Goal: Information Seeking & Learning: Check status

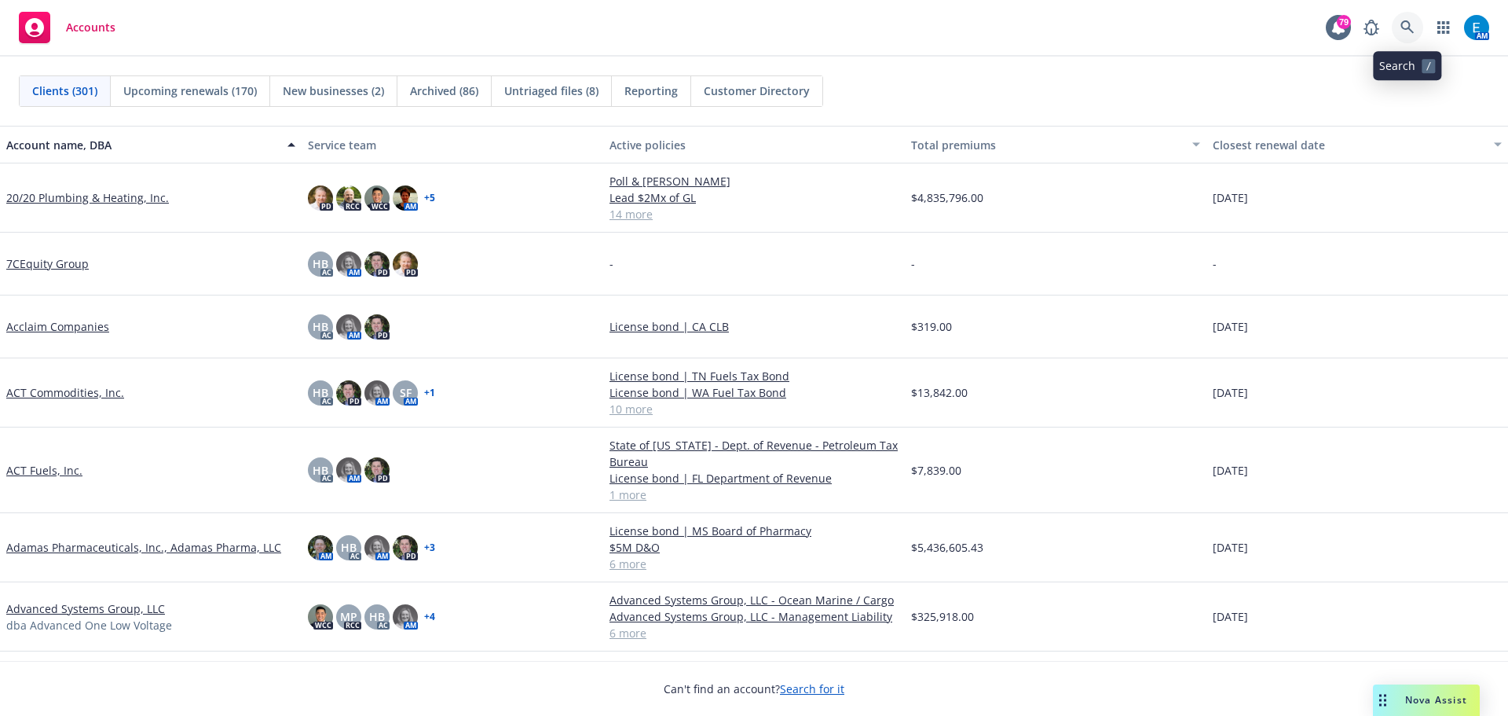
click at [1411, 26] on icon at bounding box center [1407, 27] width 14 height 14
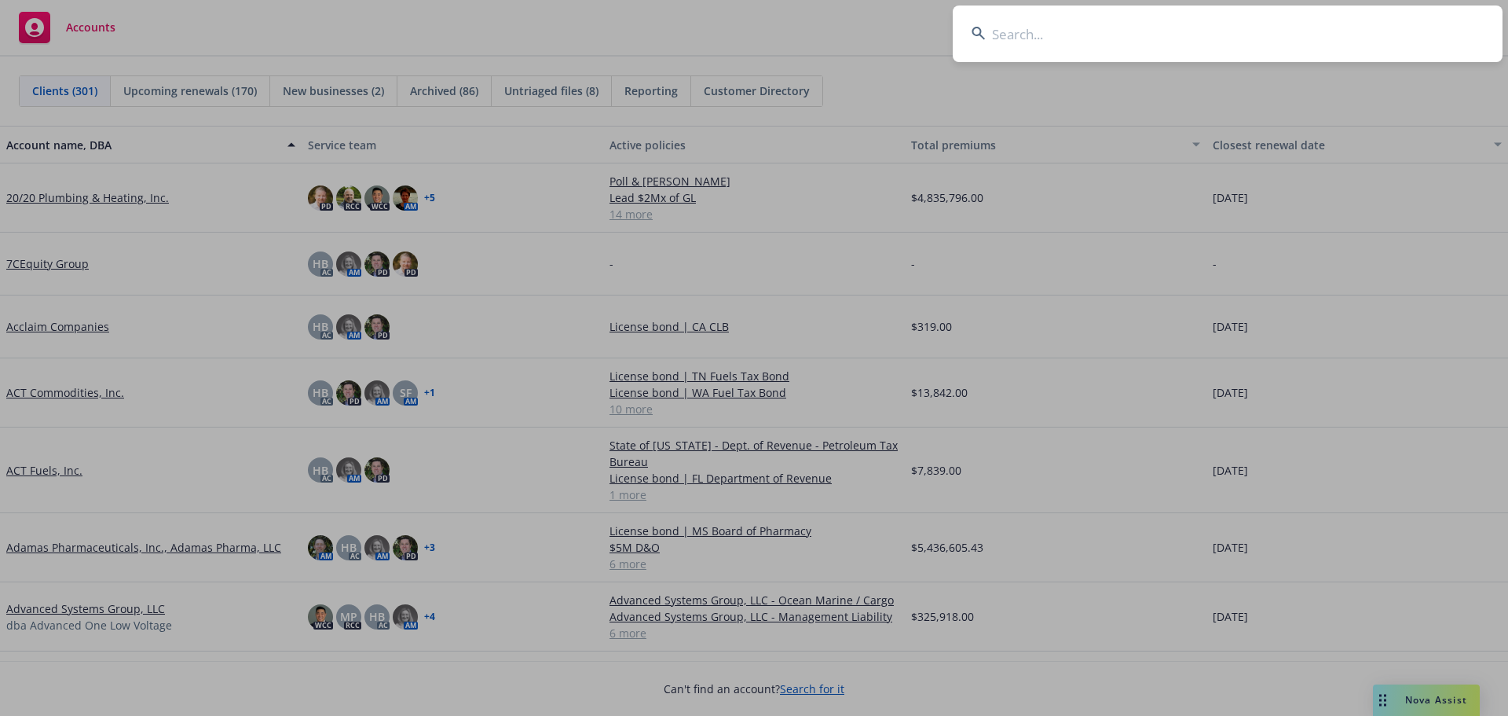
click at [1384, 27] on input at bounding box center [1228, 33] width 550 height 57
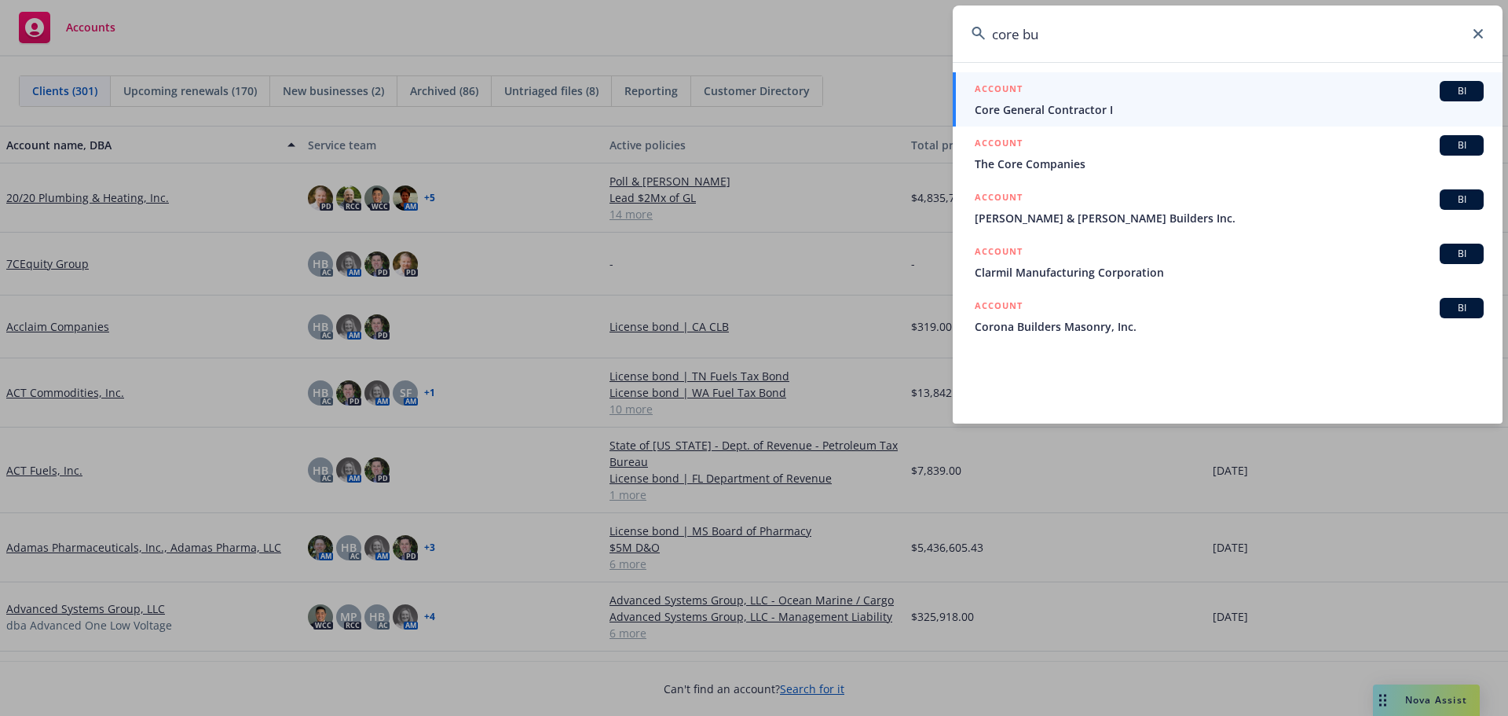
type input "core bu"
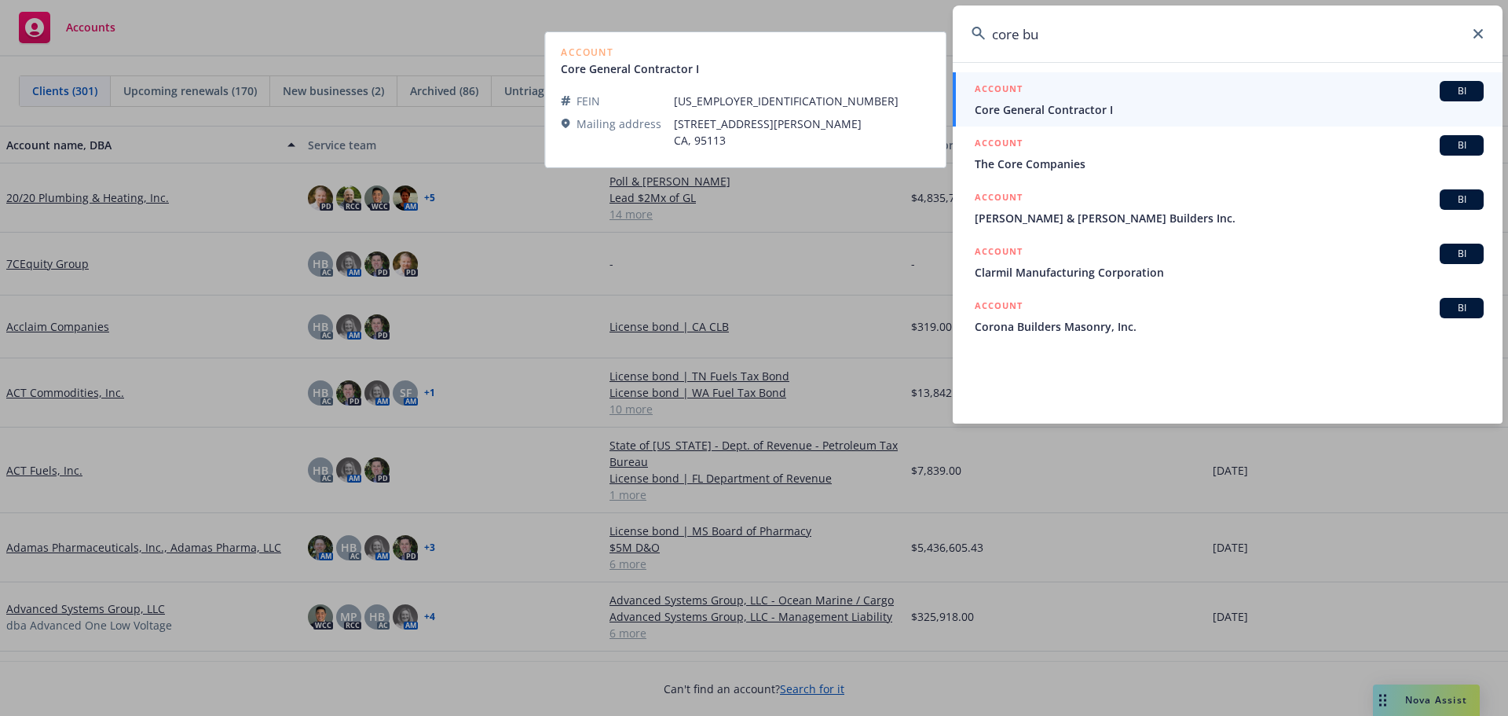
click at [1042, 105] on span "Core General Contractor I" at bounding box center [1229, 109] width 509 height 16
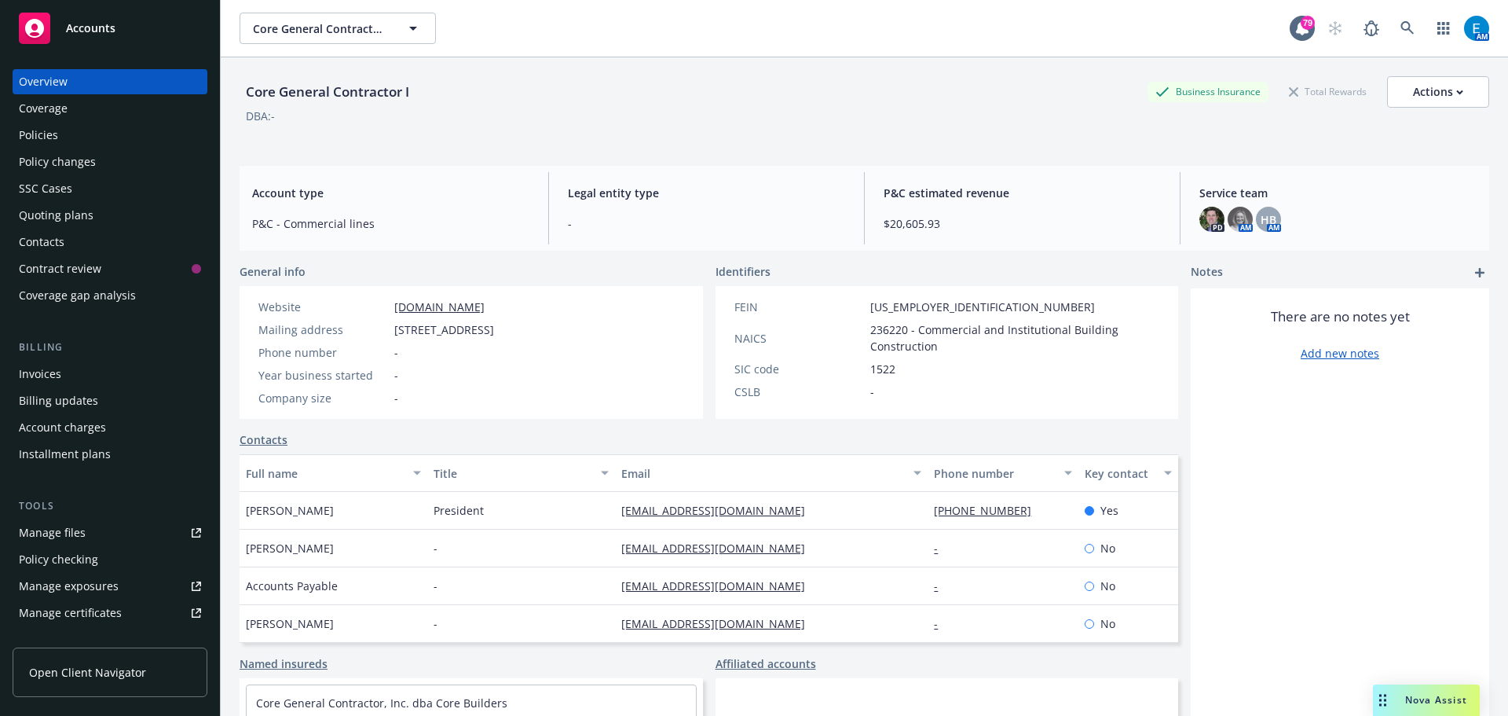
click at [42, 368] on div "Invoices" at bounding box center [40, 373] width 42 height 25
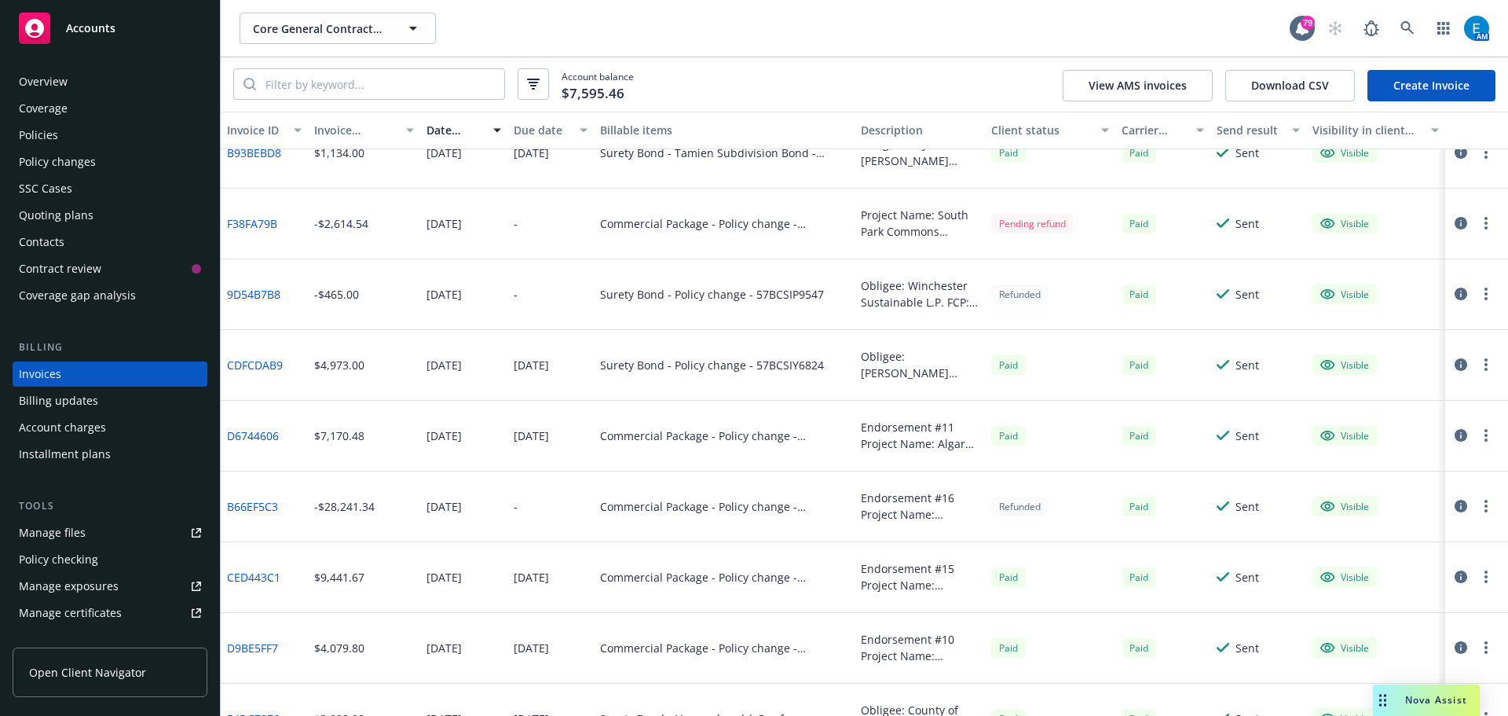
scroll to position [532, 0]
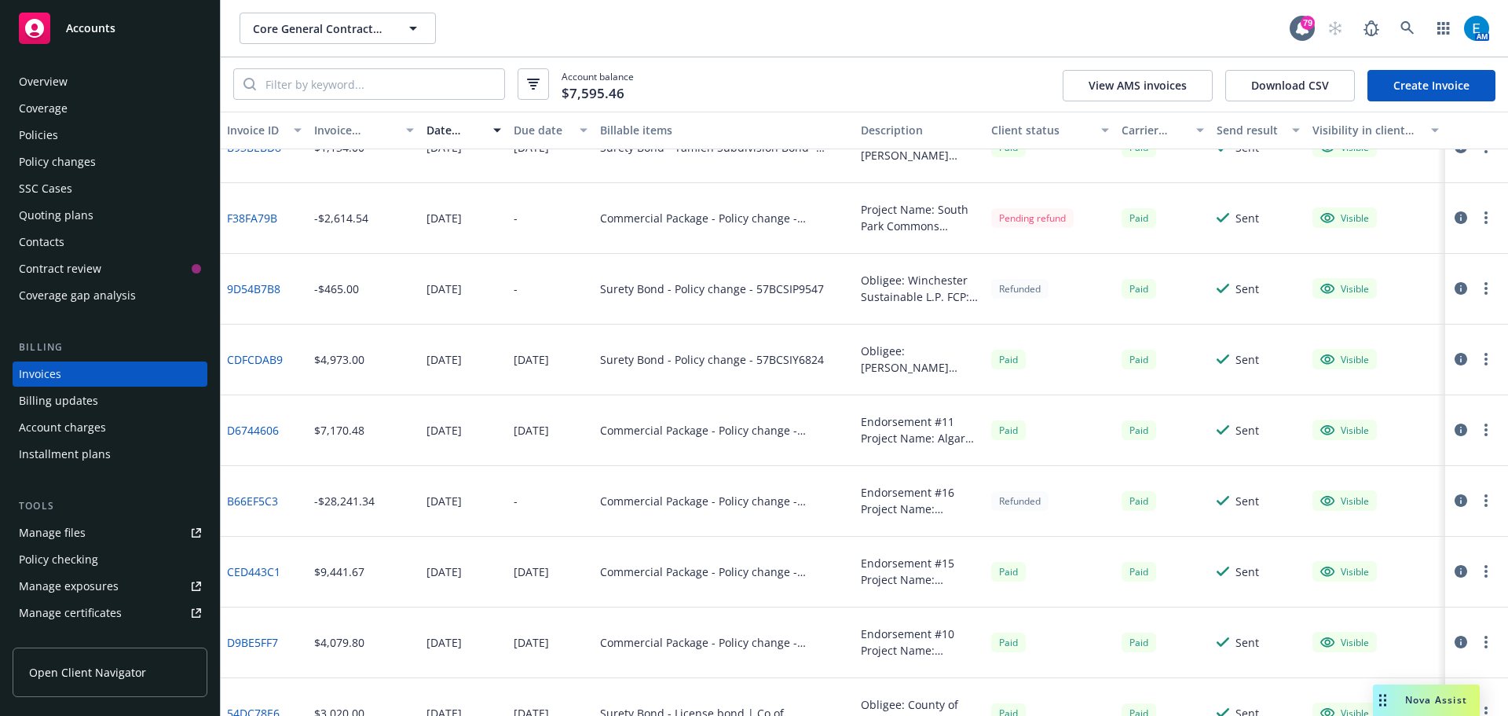
click at [1004, 502] on div "Refunded" at bounding box center [1019, 501] width 57 height 20
click at [976, 72] on div "Account balance $7,595.46 View AMS invoices Download CSV Create Invoice" at bounding box center [864, 84] width 1287 height 54
click at [250, 501] on link "B66EF5C3" at bounding box center [252, 500] width 51 height 16
